Goal: Task Accomplishment & Management: Manage account settings

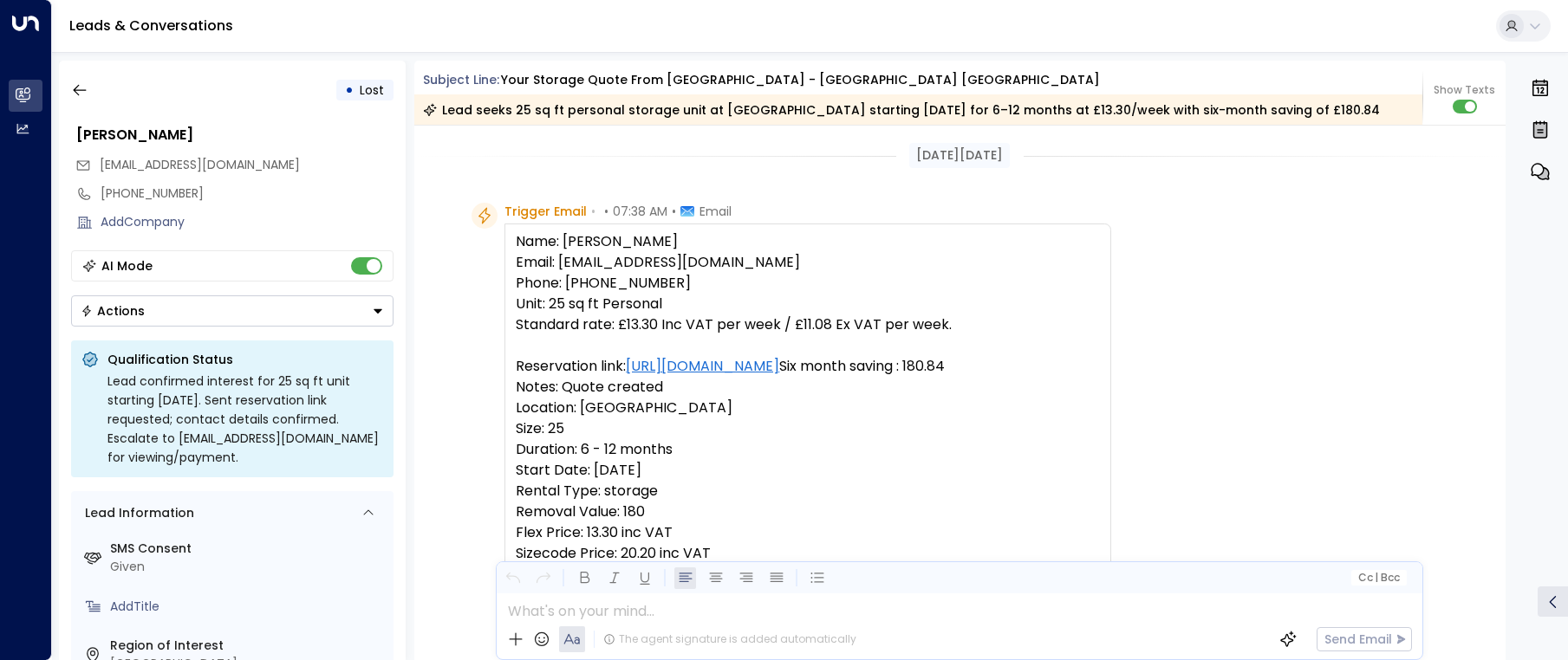
scroll to position [208, 0]
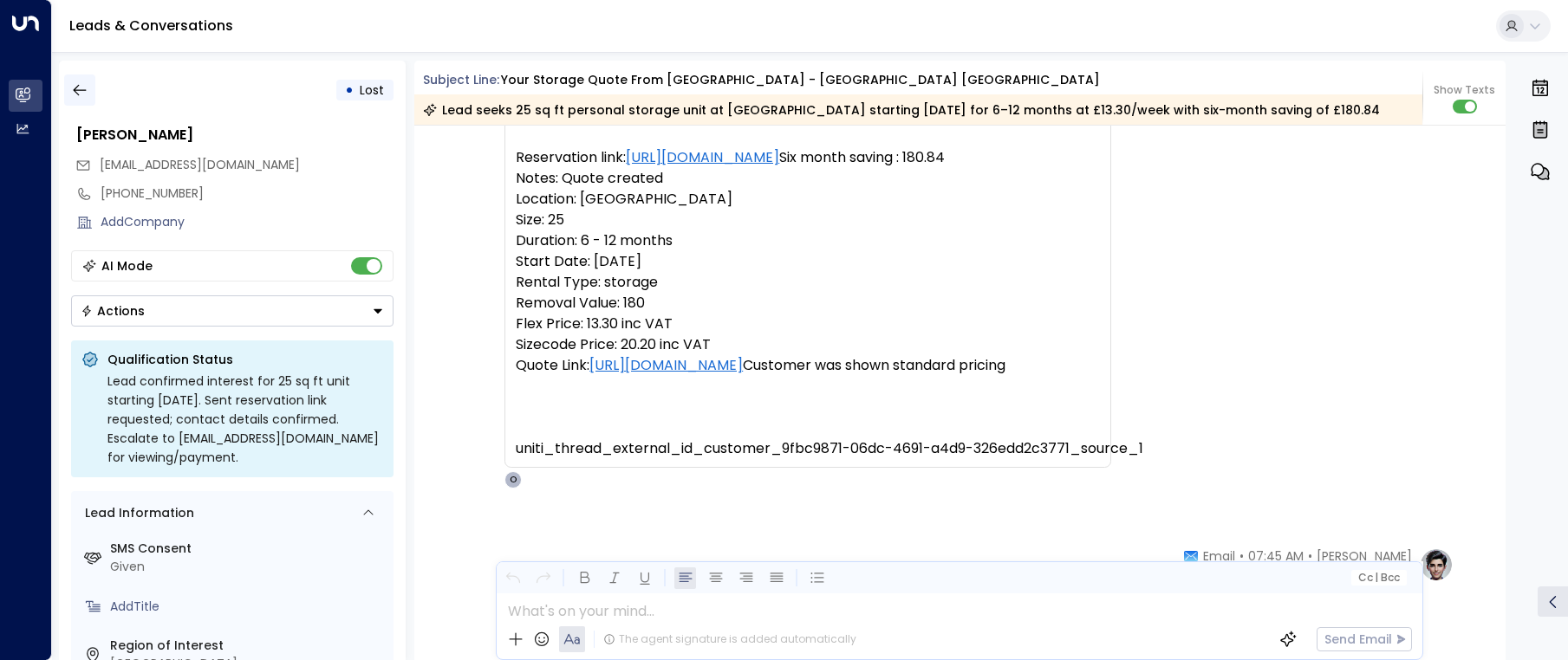
click at [76, 92] on icon "button" at bounding box center [80, 90] width 17 height 17
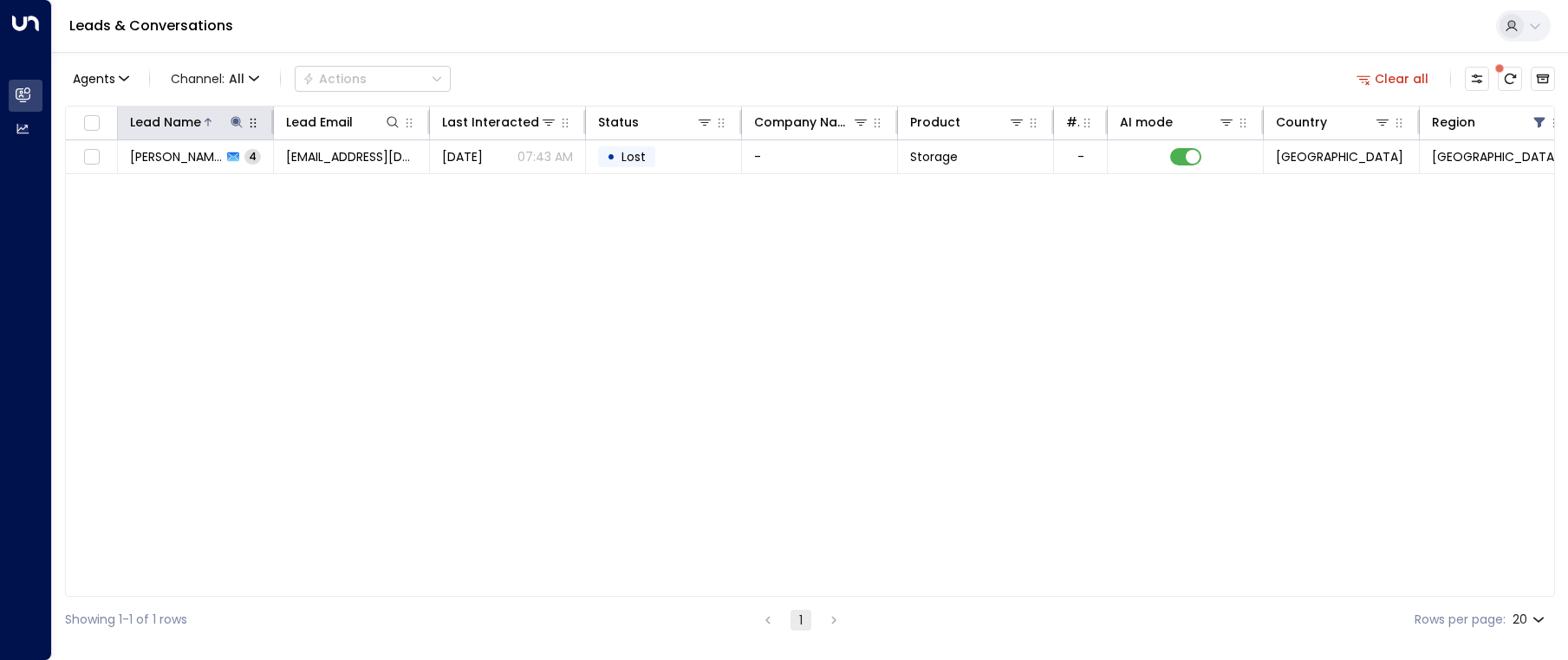
click at [244, 131] on div "Lead Name" at bounding box center [188, 122] width 116 height 21
click at [235, 123] on icon at bounding box center [235, 122] width 11 height 11
drag, startPoint x: 230, startPoint y: 184, endPoint x: 123, endPoint y: 173, distance: 107.6
click at [123, 173] on input "**********" at bounding box center [225, 185] width 216 height 32
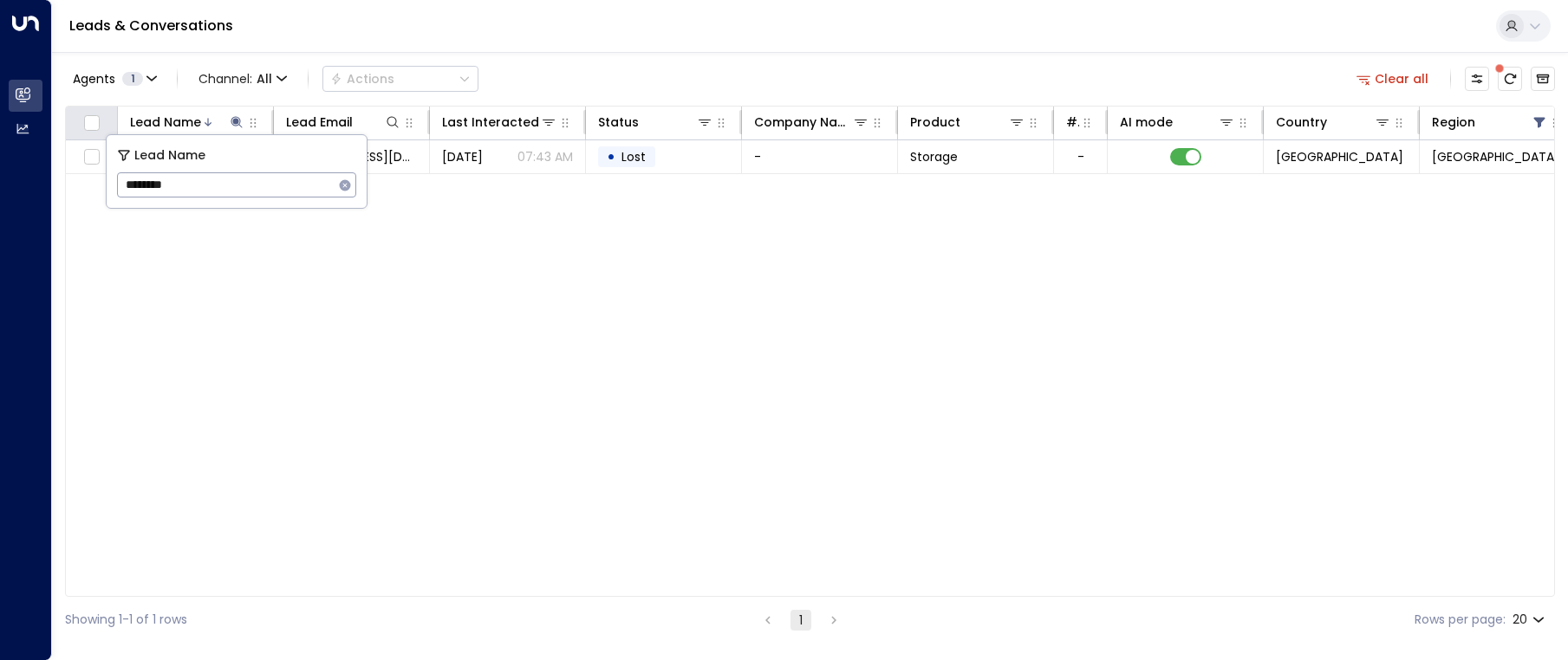
type input "********"
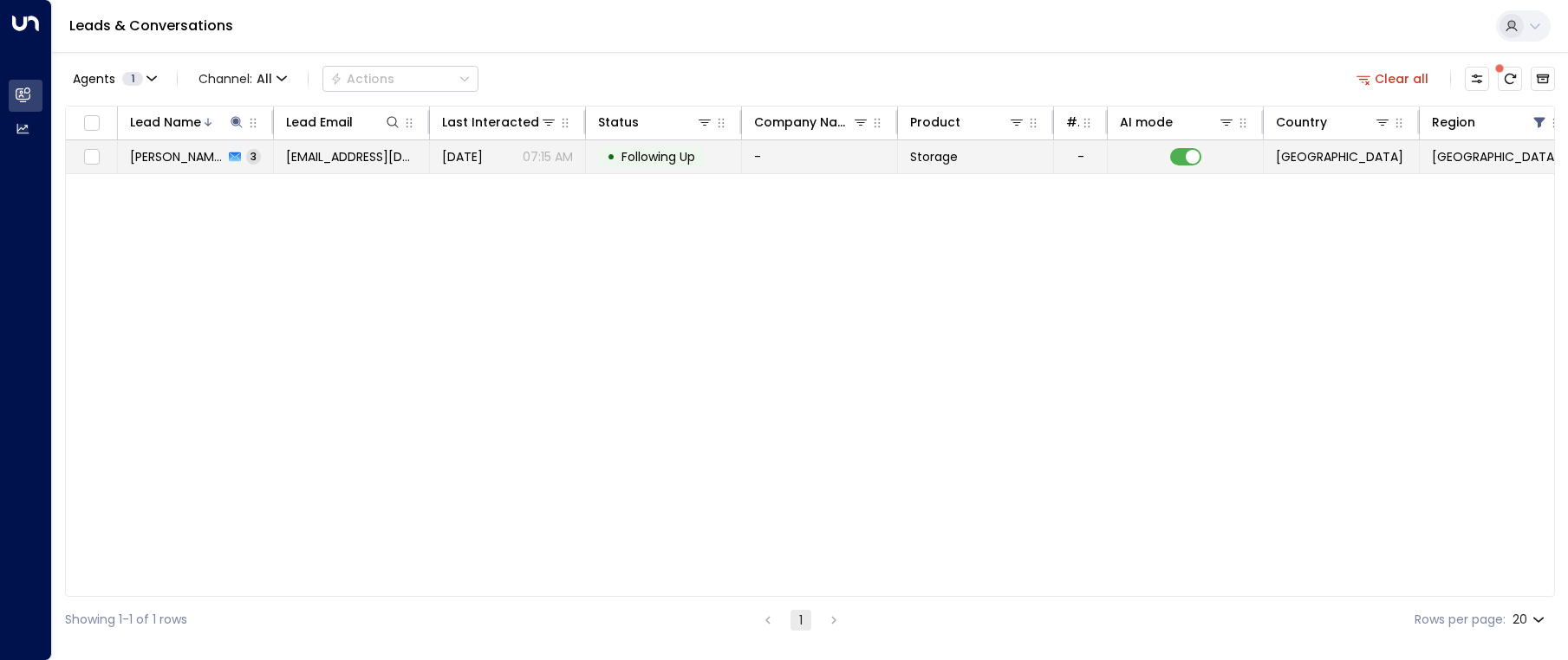
click at [555, 160] on p "07:15 AM" at bounding box center [548, 157] width 50 height 17
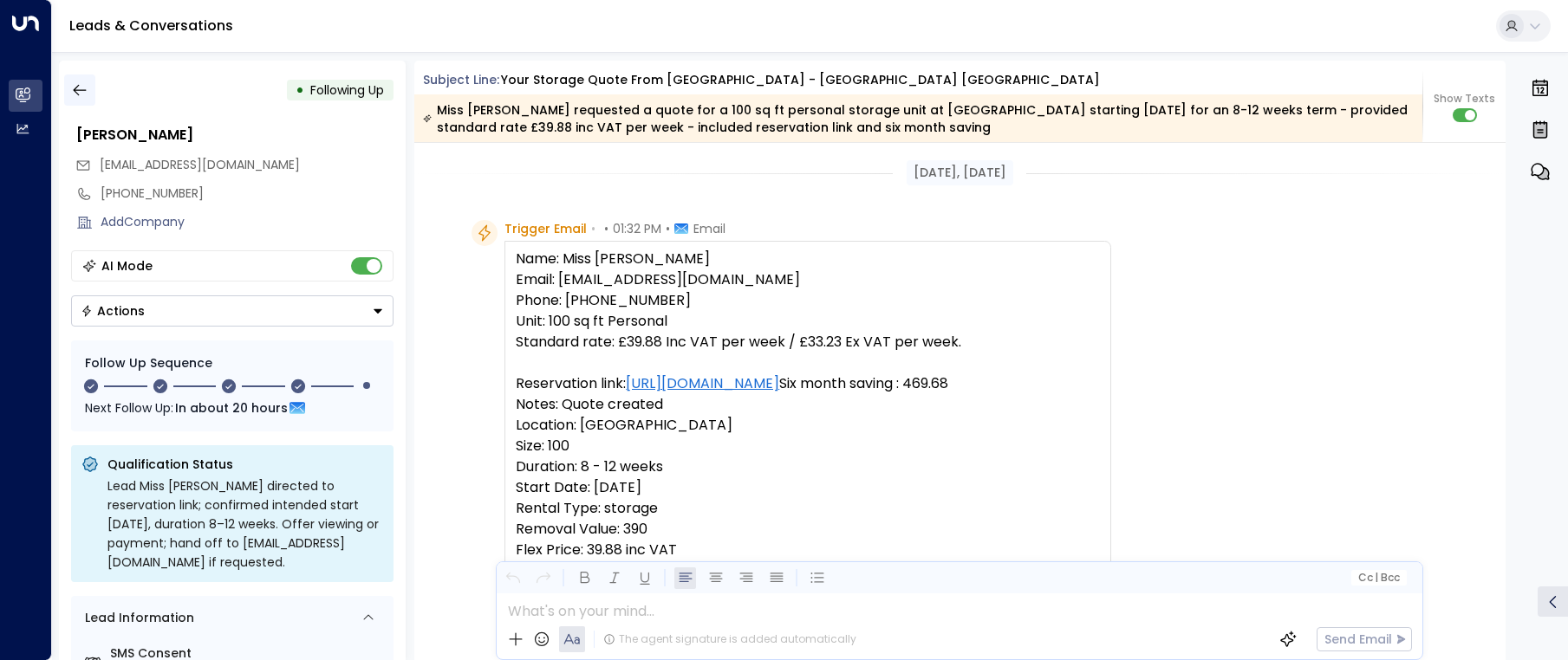
click at [83, 92] on icon "button" at bounding box center [80, 90] width 17 height 17
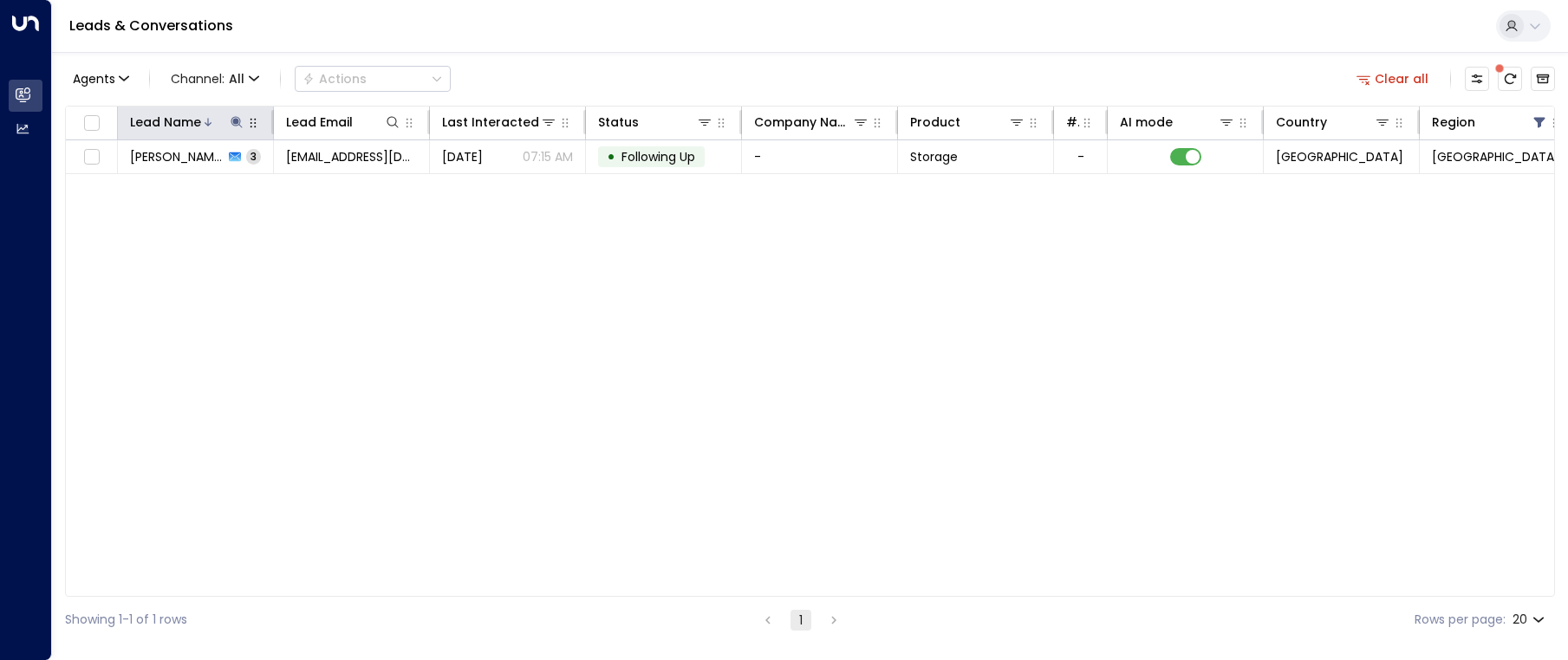
click at [235, 122] on icon at bounding box center [235, 122] width 11 height 11
click at [341, 186] on icon "button" at bounding box center [345, 185] width 11 height 11
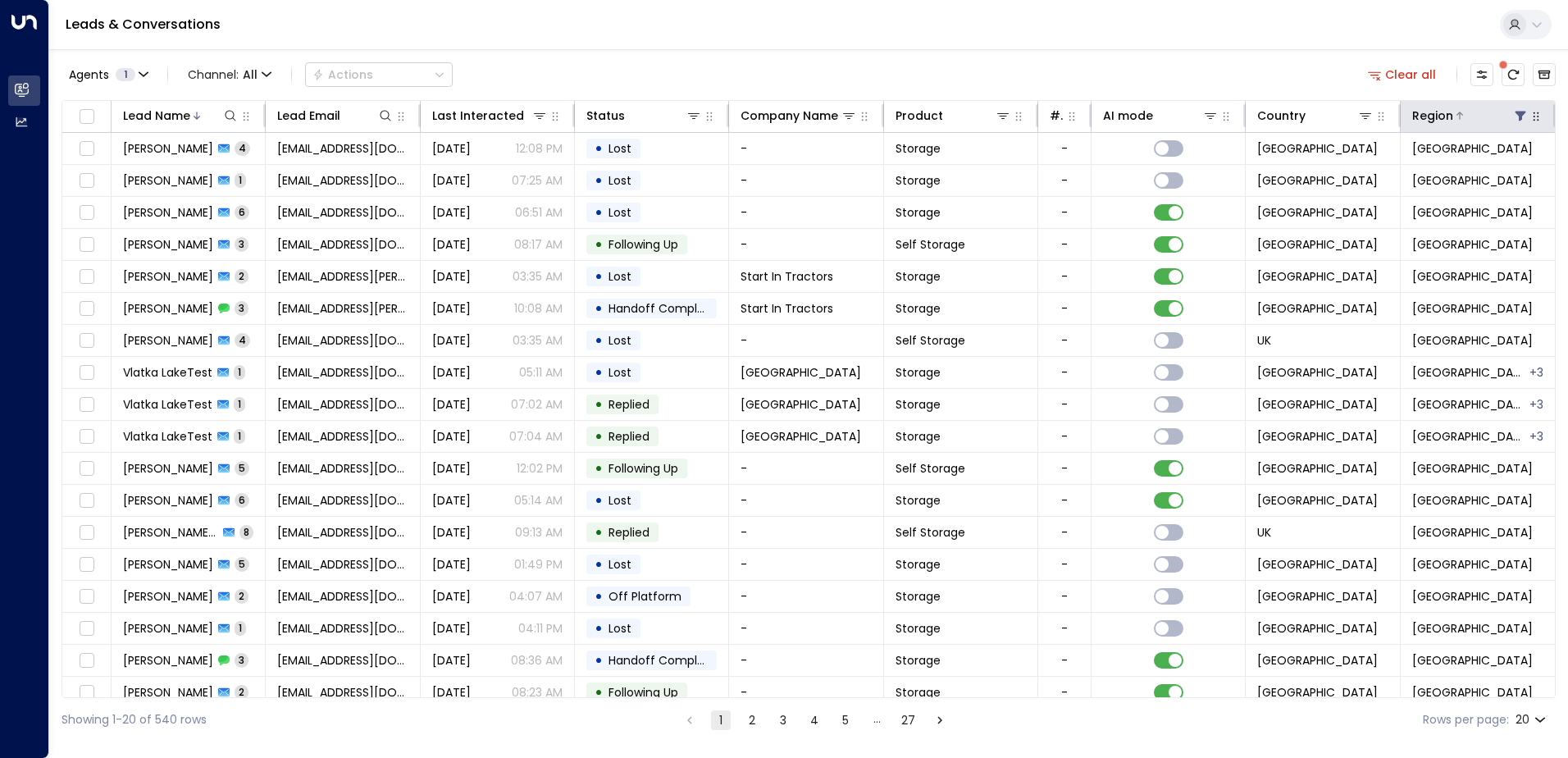
click at [1483, 118] on icon at bounding box center [1520, 116] width 13 height 13
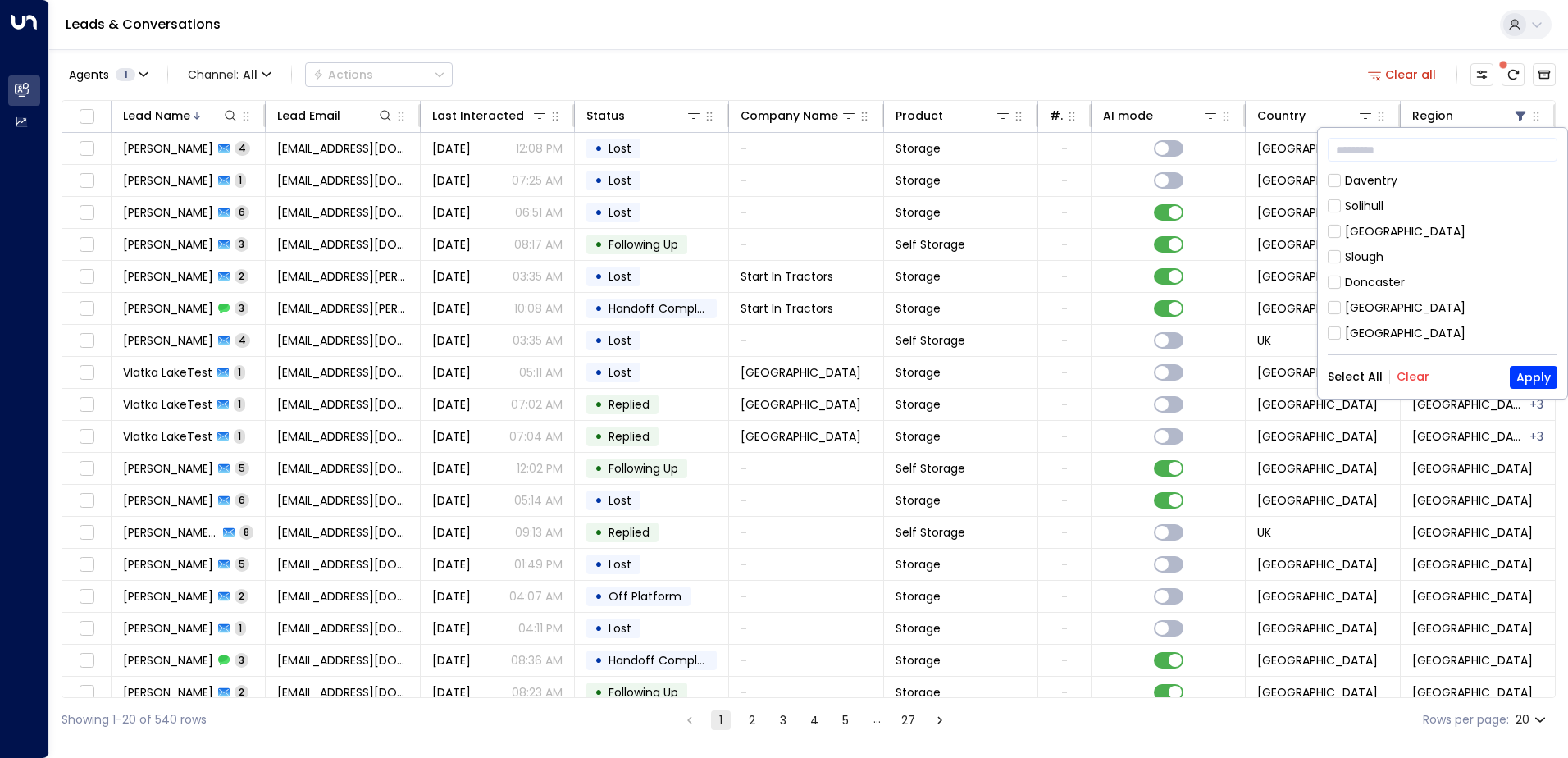
click at [1398, 379] on button "Clear" at bounding box center [1413, 377] width 33 height 13
click at [1483, 381] on button "Apply" at bounding box center [1533, 377] width 48 height 23
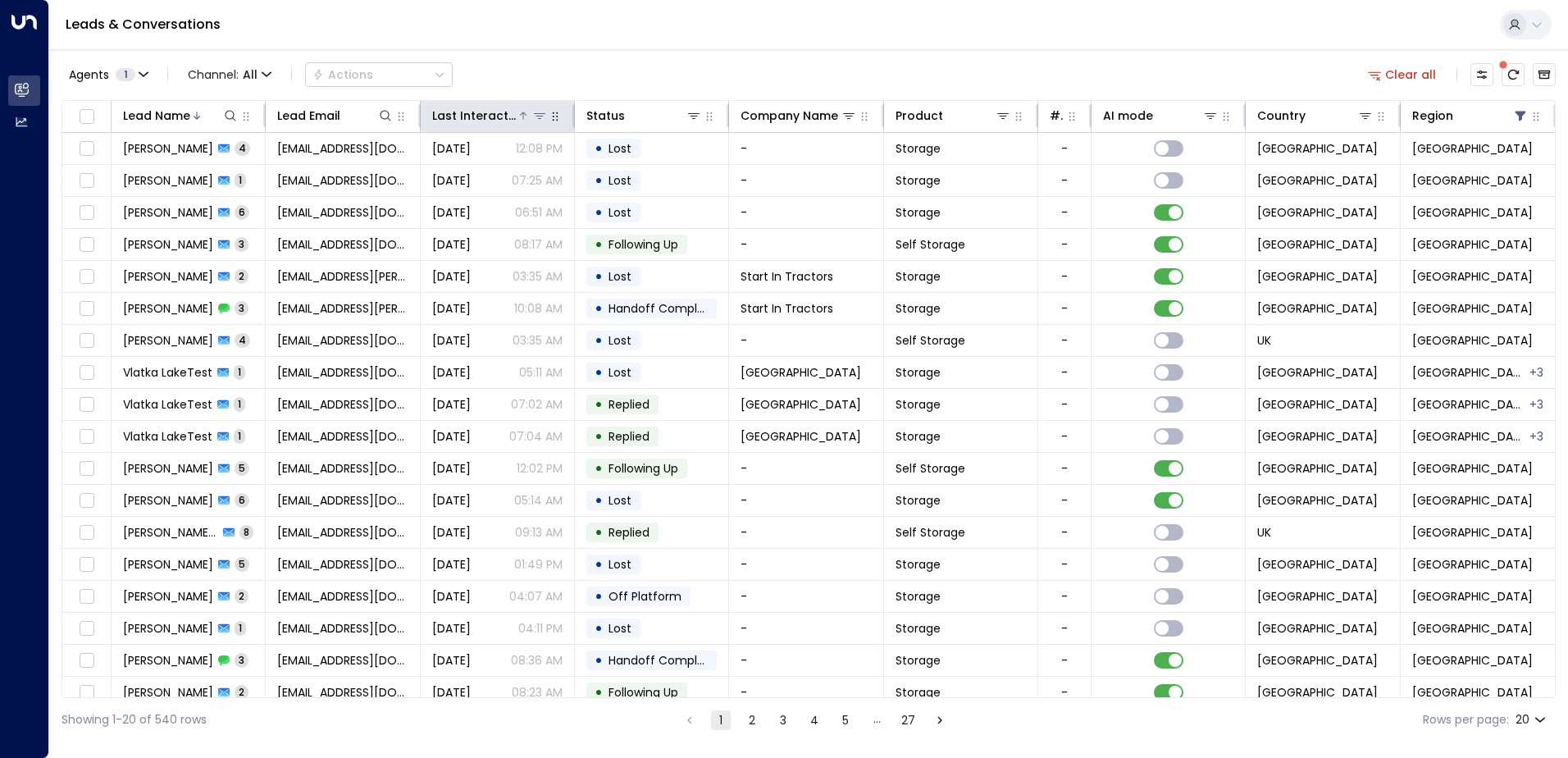
click at [500, 118] on div "Last Interacted" at bounding box center [474, 116] width 85 height 20
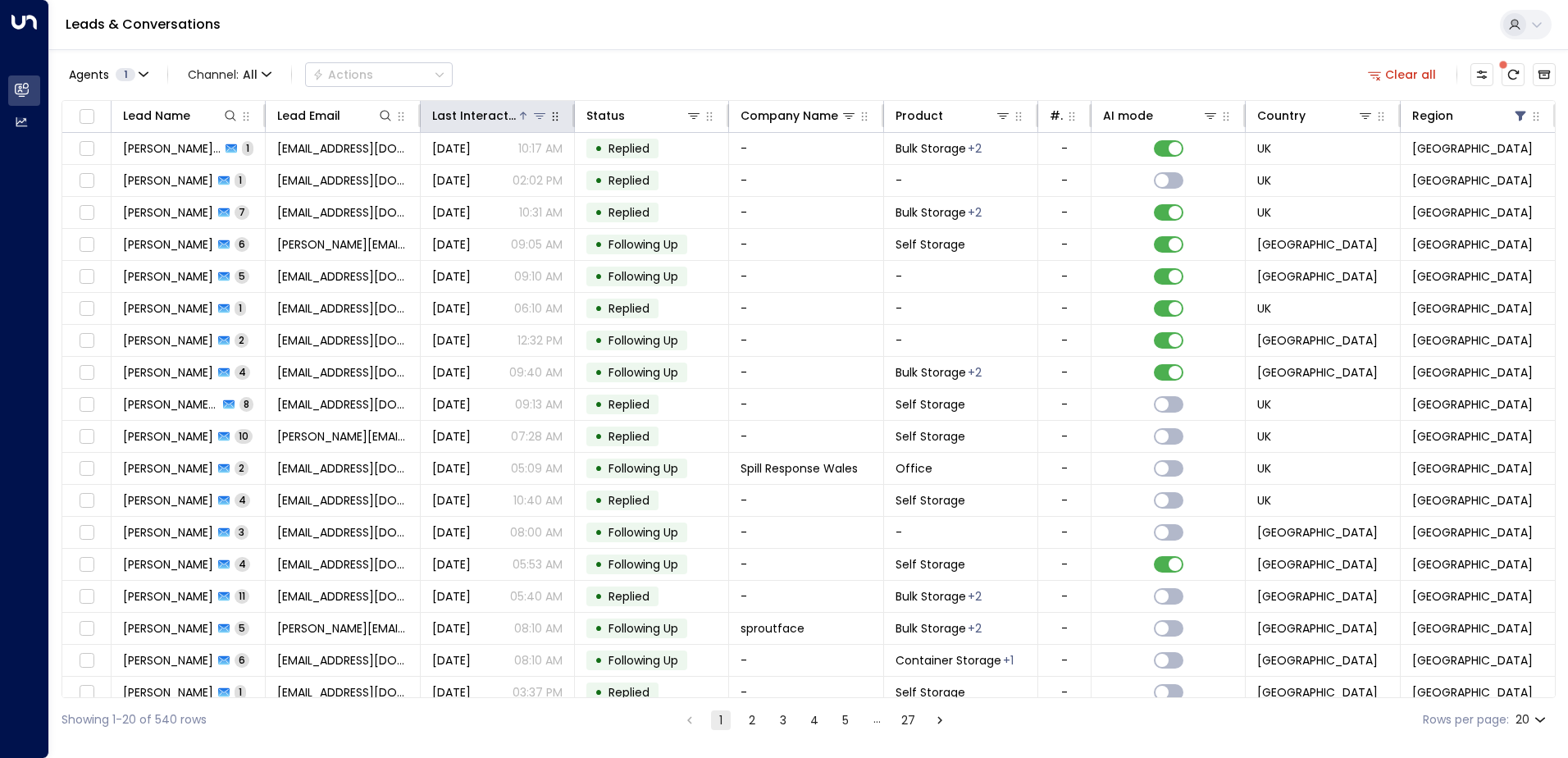
click at [486, 116] on div "Last Interacted" at bounding box center [474, 116] width 85 height 20
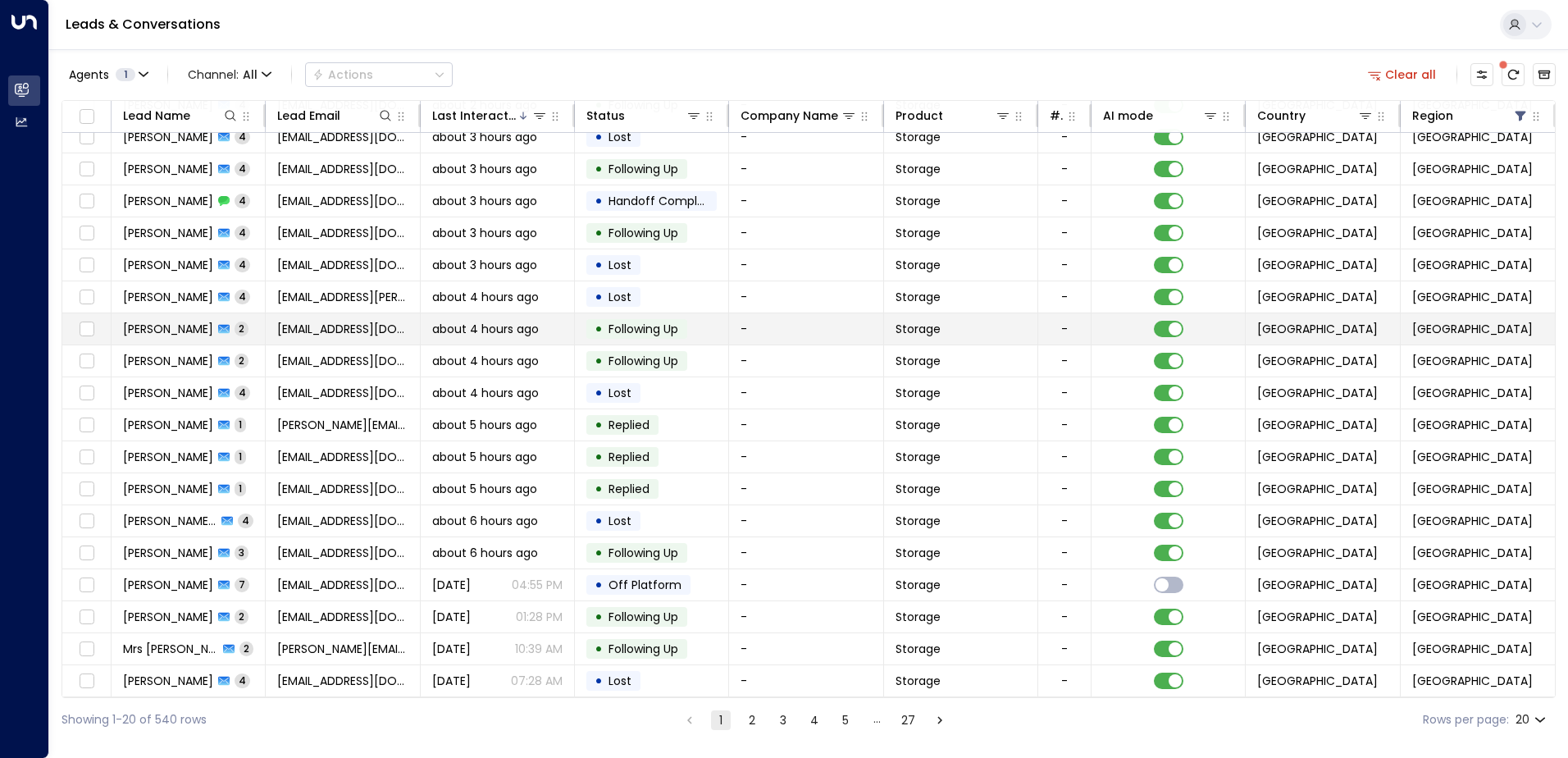
scroll to position [81, 0]
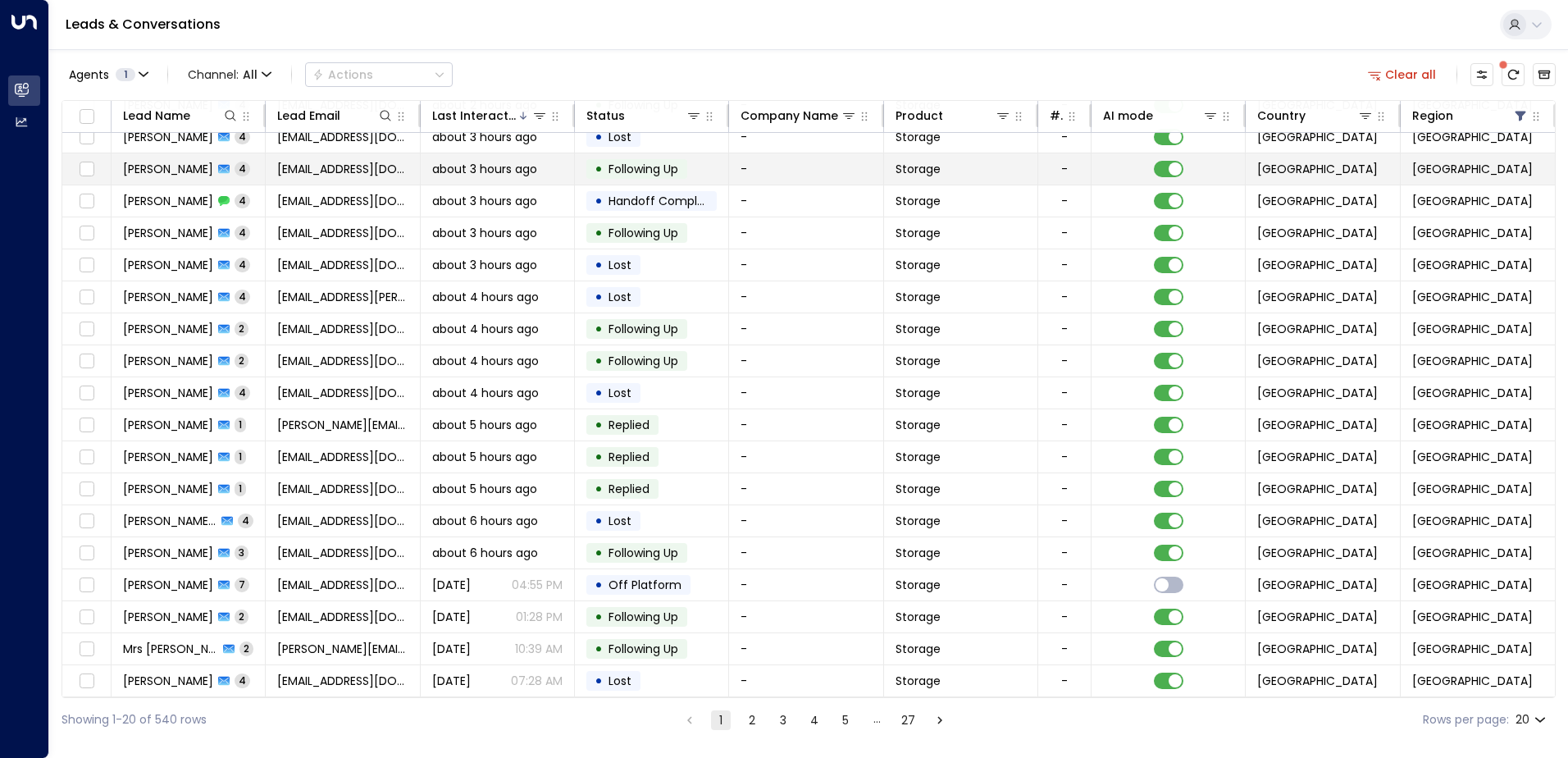
click at [595, 156] on div "•" at bounding box center [598, 169] width 8 height 28
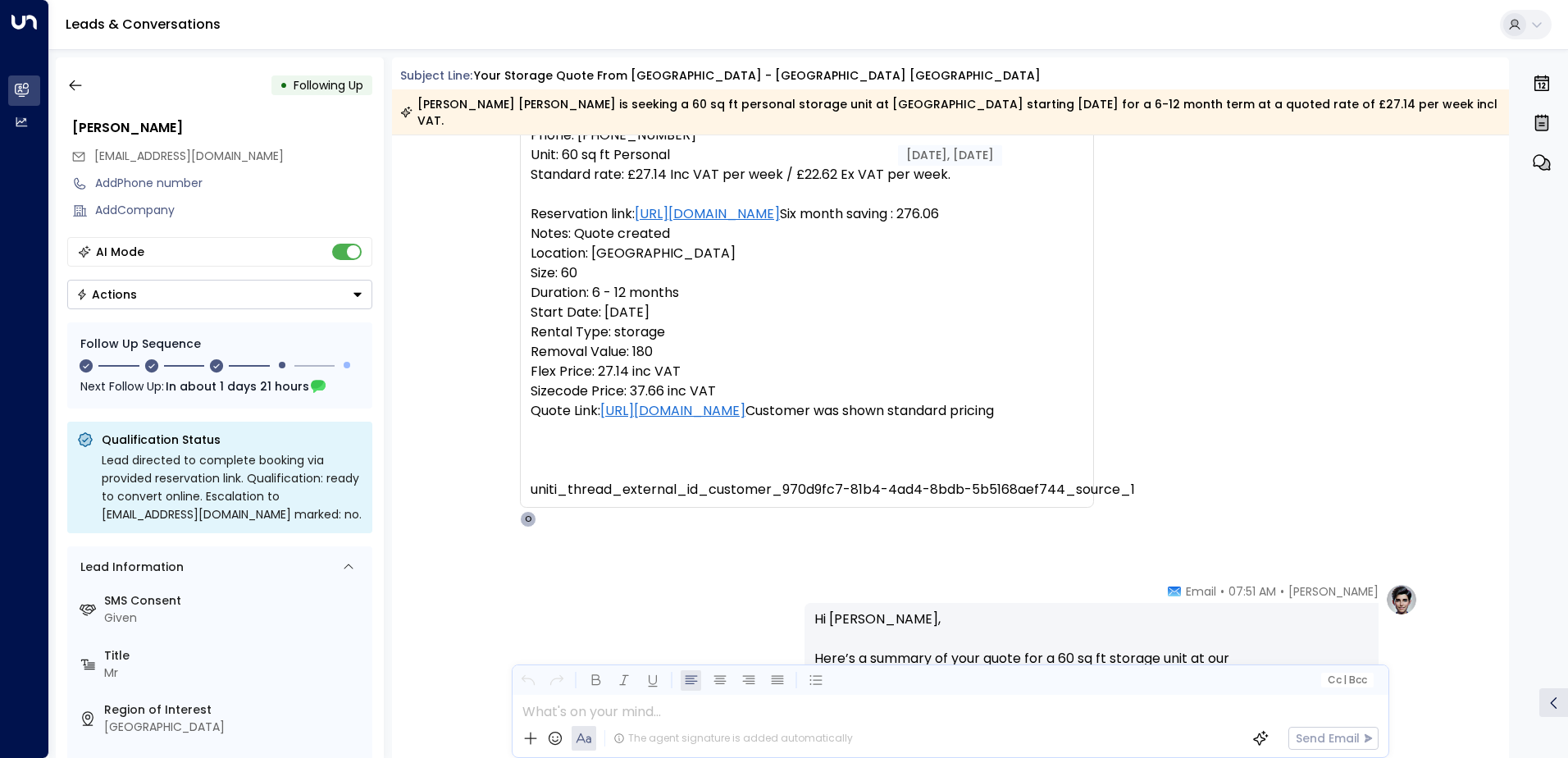
scroll to position [146, 0]
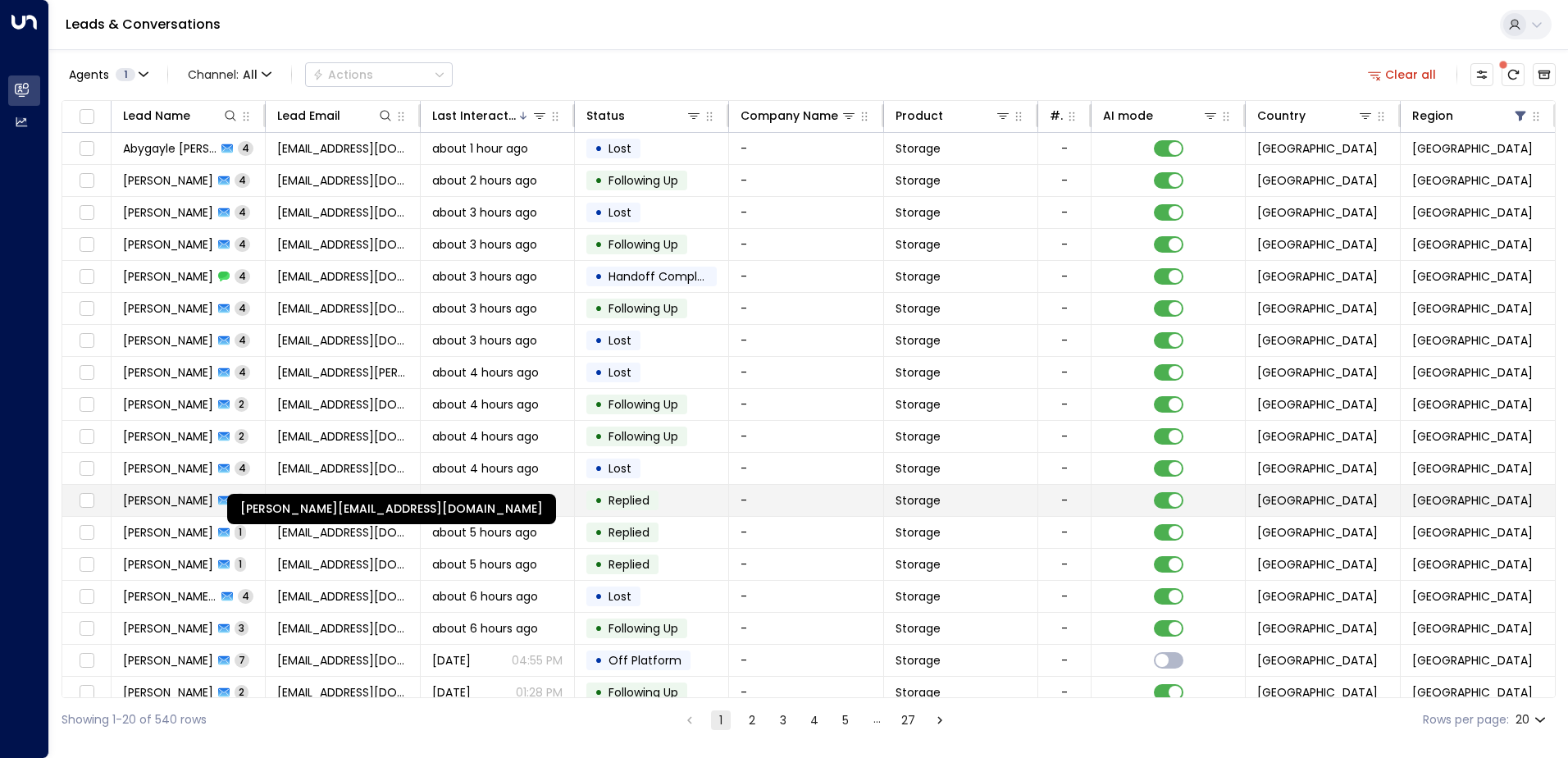
scroll to position [81, 0]
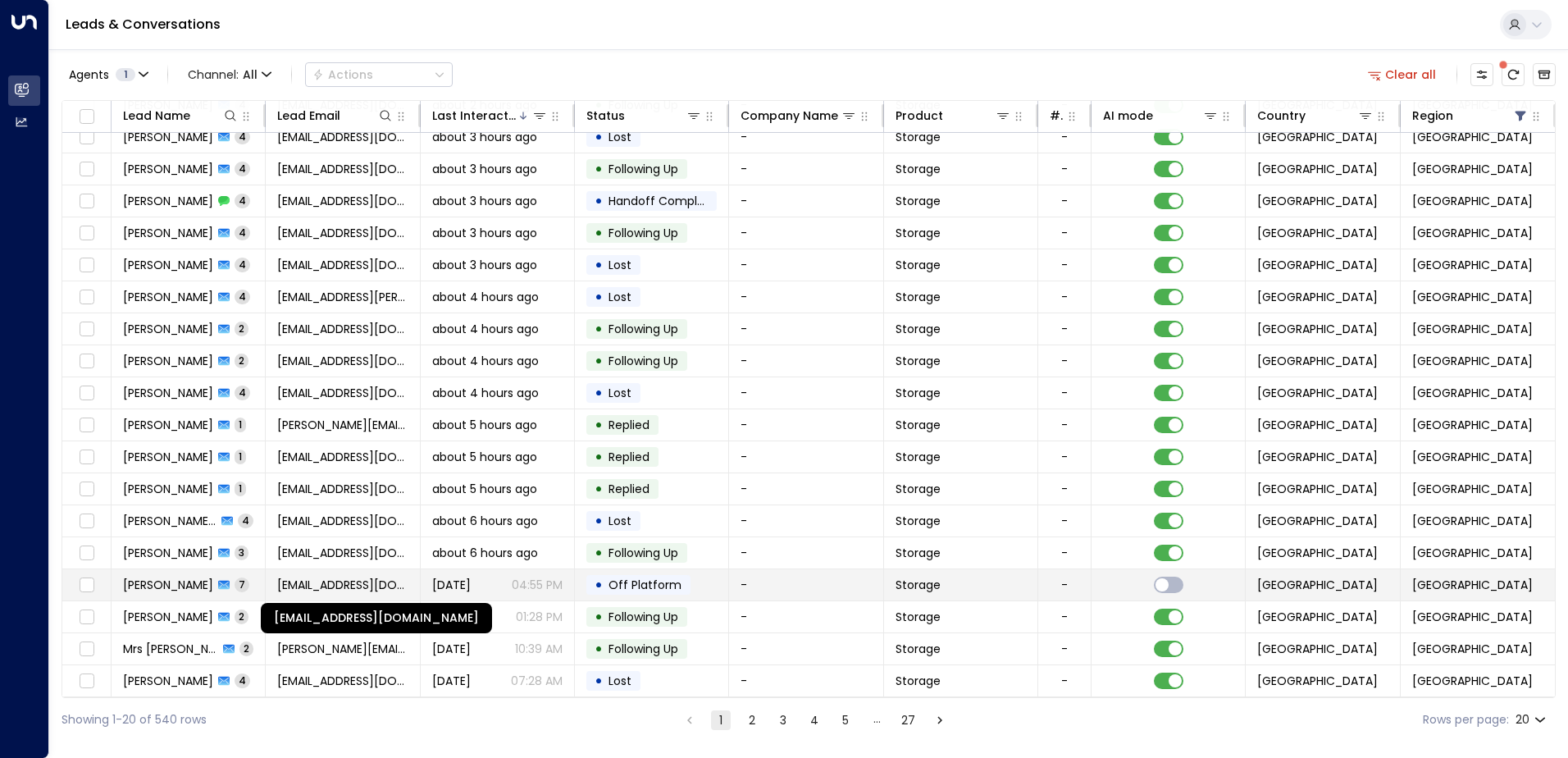
click at [316, 580] on span "[EMAIL_ADDRESS][DOMAIN_NAME]" at bounding box center [342, 585] width 131 height 16
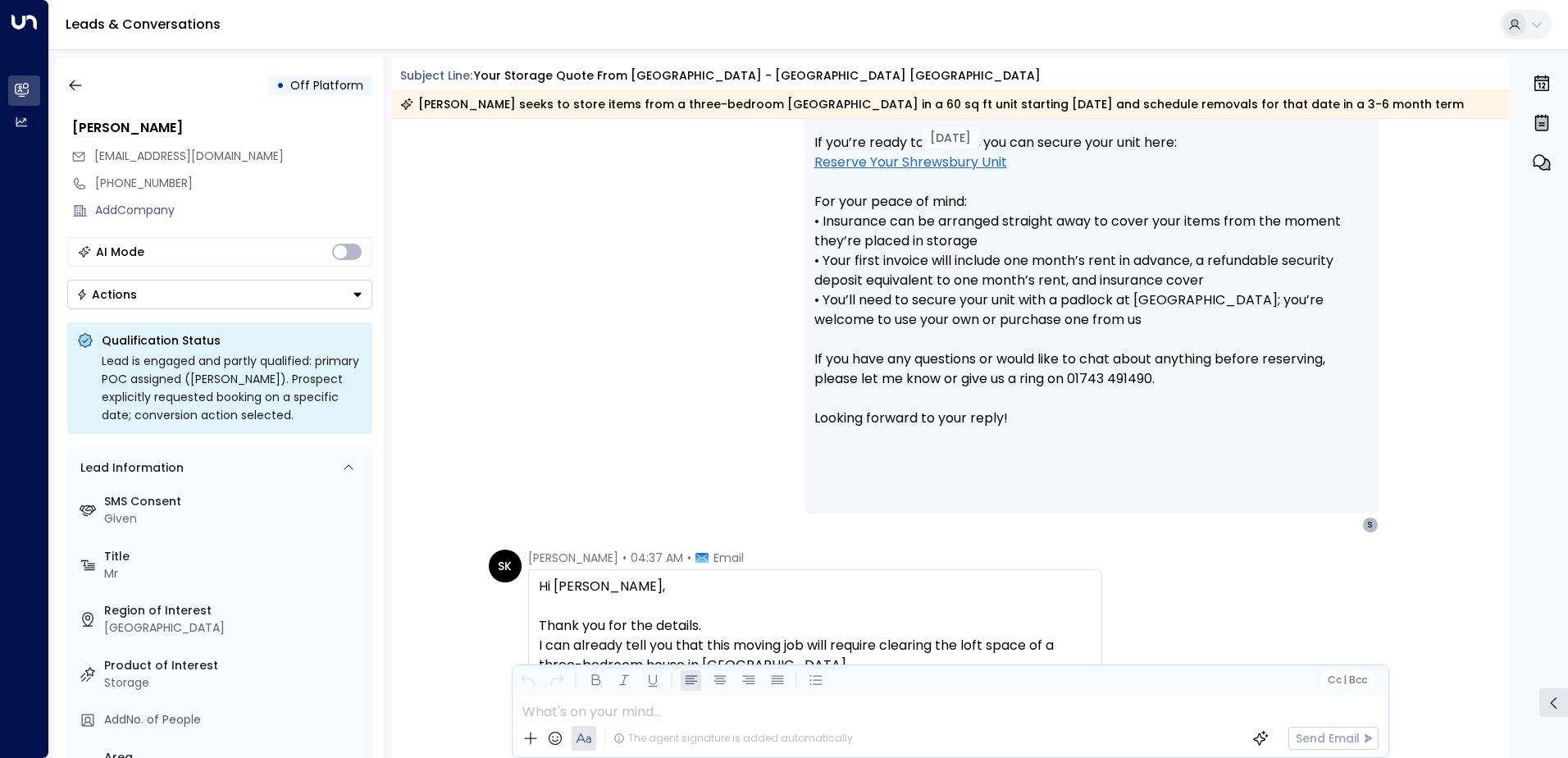
scroll to position [714, 0]
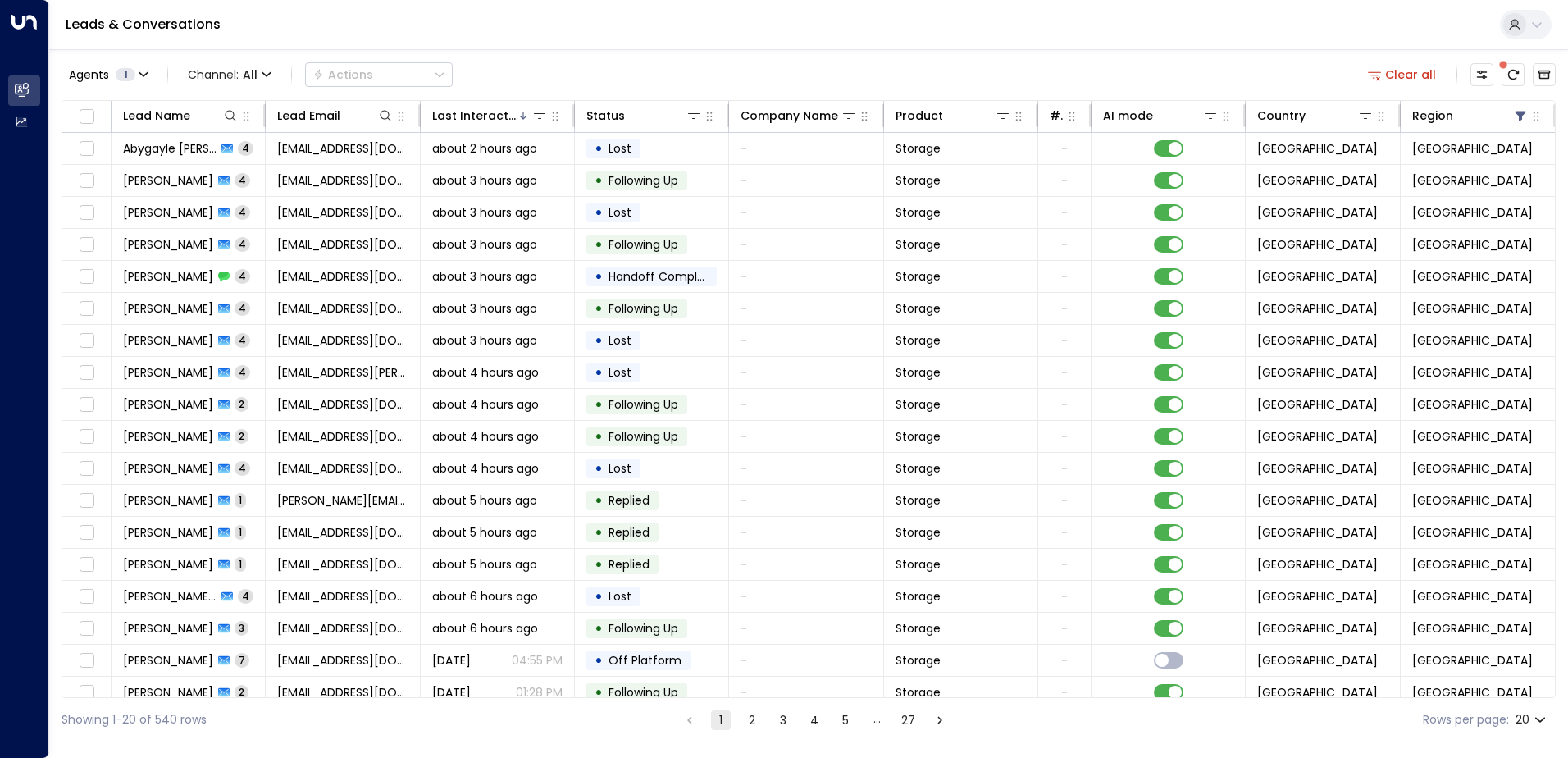
click at [1483, 624] on body "Overview Leads & Conversations Leads & Conversations Analytics Analytics Leads …" at bounding box center [784, 371] width 1568 height 742
click at [1483, 624] on li "100" at bounding box center [1530, 724] width 47 height 30
type input "***"
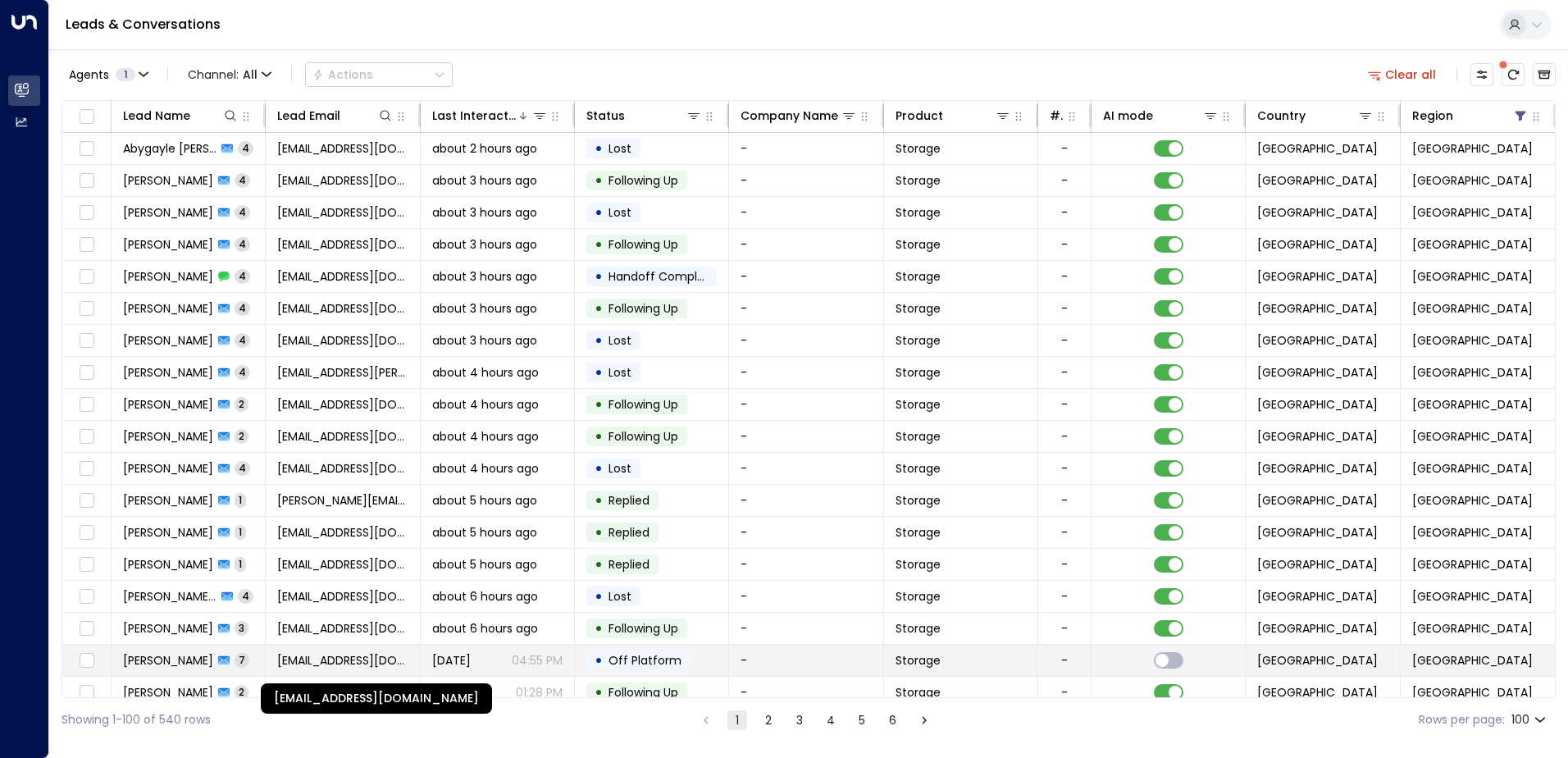
click at [301, 624] on span "[EMAIL_ADDRESS][DOMAIN_NAME]" at bounding box center [342, 660] width 131 height 16
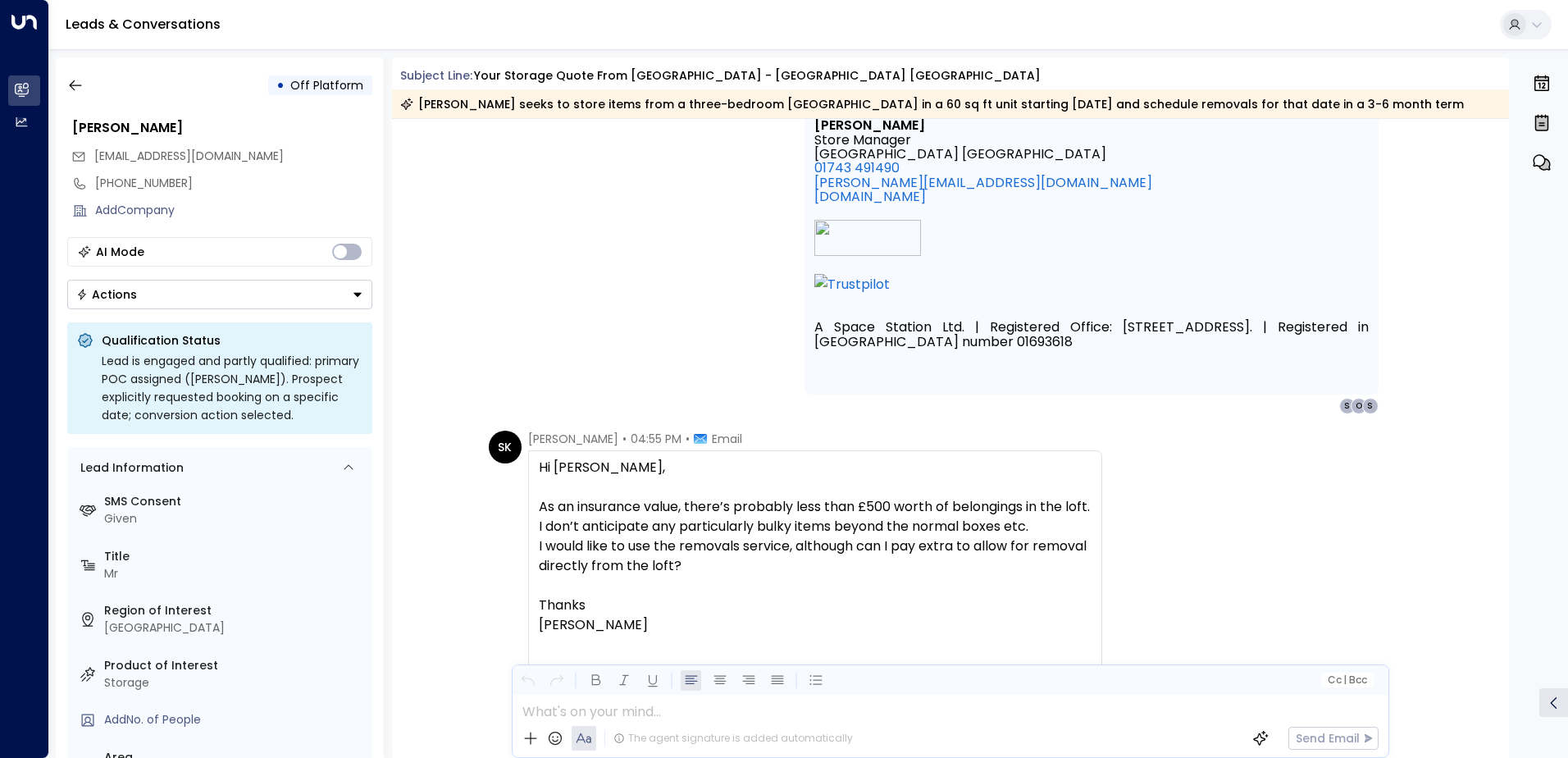
scroll to position [3699, 0]
